Goal: Navigation & Orientation: Find specific page/section

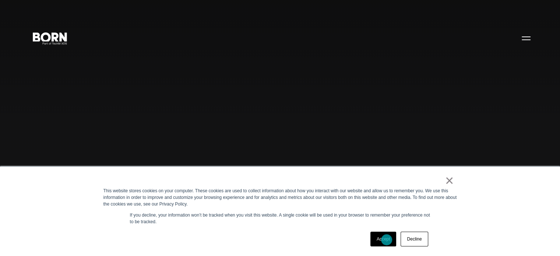
click at [387, 240] on link "Accept" at bounding box center [384, 239] width 26 height 15
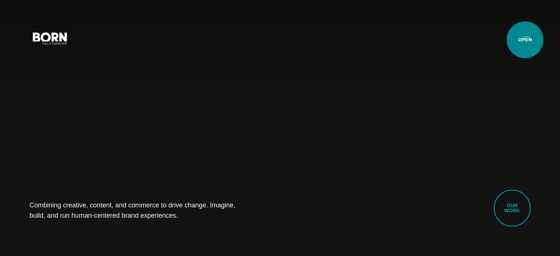
click at [525, 40] on button "Primary Menu" at bounding box center [527, 37] width 18 height 15
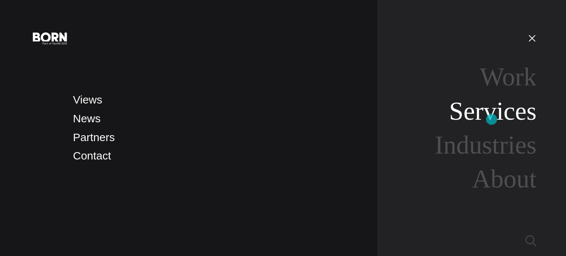
click at [491, 119] on link "Services" at bounding box center [492, 111] width 87 height 28
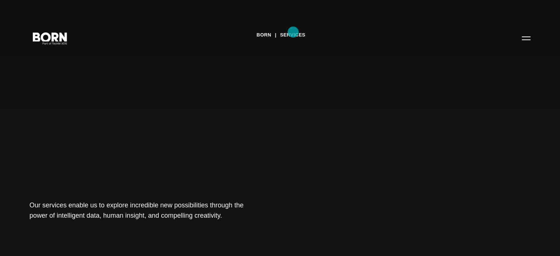
click at [293, 32] on link "Services" at bounding box center [292, 34] width 25 height 11
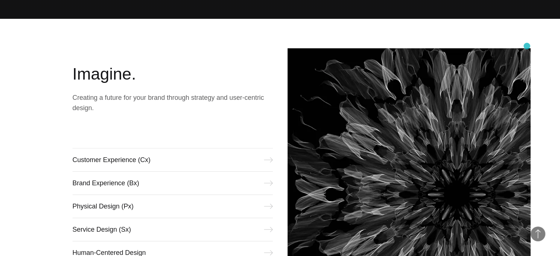
scroll to position [143, 0]
